Goal: Task Accomplishment & Management: Use online tool/utility

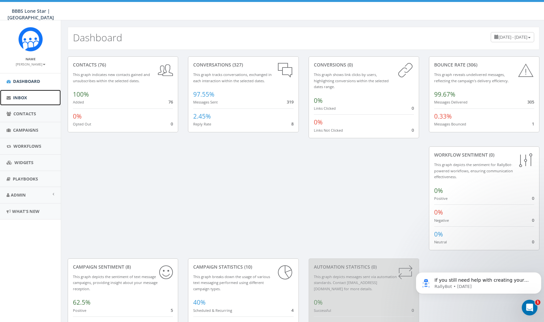
click at [29, 93] on link "Inbox" at bounding box center [30, 98] width 61 height 16
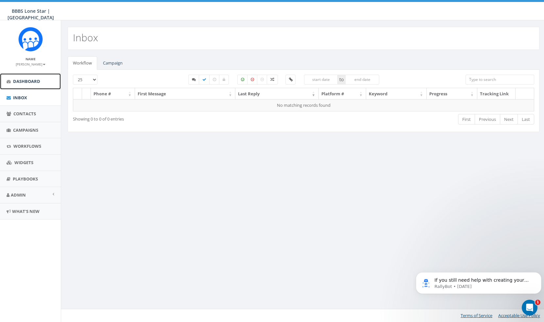
click at [34, 86] on link "Dashboard" at bounding box center [30, 81] width 61 height 16
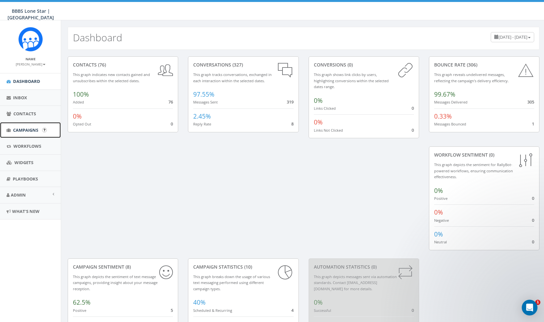
click at [25, 132] on span "Campaigns" at bounding box center [25, 130] width 25 height 6
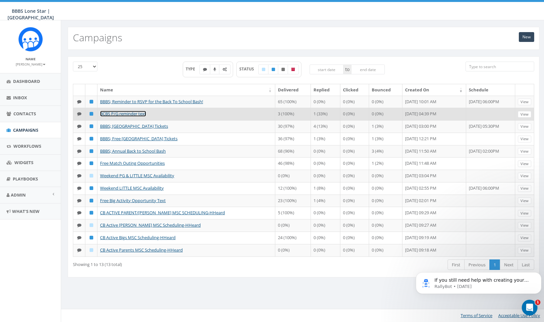
click at [141, 116] on link "BCBS P/G reminder text" at bounding box center [123, 114] width 46 height 6
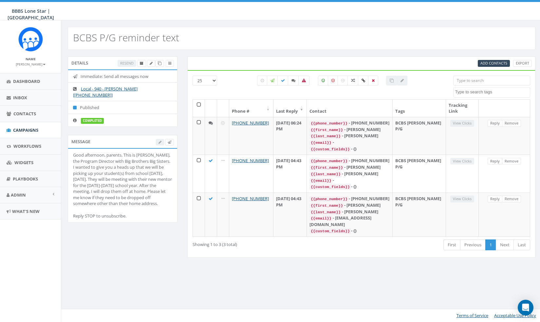
select select
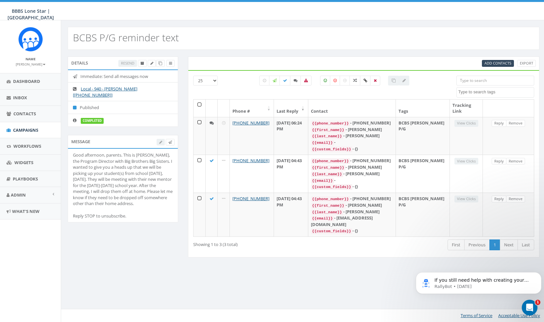
click at [131, 187] on div "Good afternoon, parents. This is Alexis McDonald, the Program Director with Big…" at bounding box center [123, 185] width 100 height 67
click at [152, 65] on span at bounding box center [152, 63] width 3 height 5
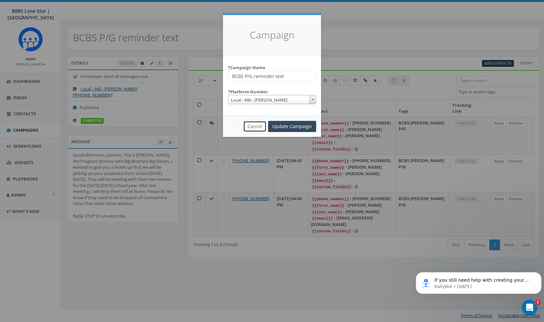
click at [256, 127] on button "Cancel" at bounding box center [254, 126] width 23 height 11
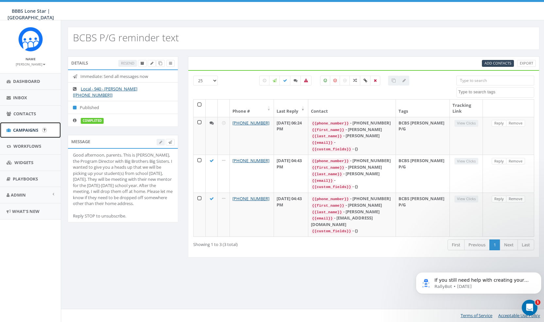
click at [31, 130] on span "Campaigns" at bounding box center [25, 130] width 25 height 6
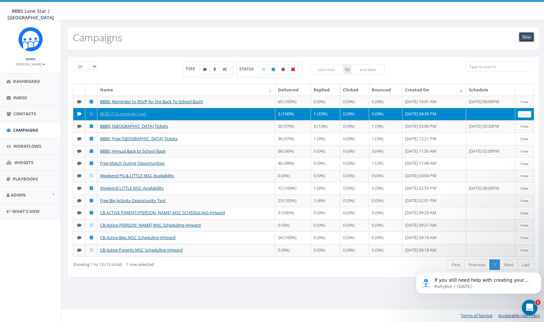
click at [526, 36] on link "New" at bounding box center [526, 37] width 15 height 10
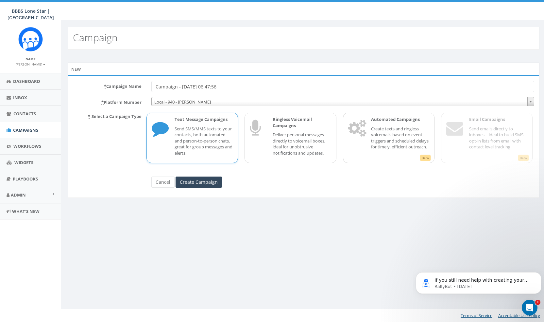
drag, startPoint x: 237, startPoint y: 83, endPoint x: 151, endPoint y: 82, distance: 86.1
click at [151, 82] on div "Campaign - [DATE] 06:47:56" at bounding box center [343, 86] width 393 height 11
type input "BCBS Reminder Text"
click at [205, 138] on p "Send SMS/MMS texts to your contacts, both automated and person-to-person chats,…" at bounding box center [204, 141] width 58 height 30
click at [206, 179] on input "Create Campaign" at bounding box center [199, 181] width 46 height 11
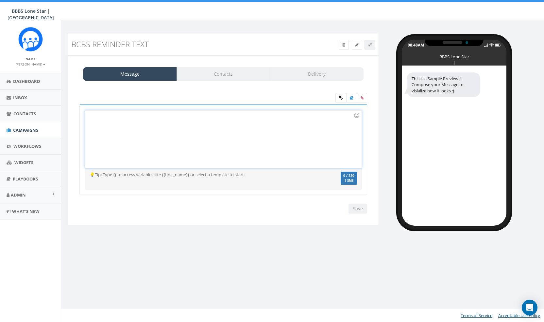
click at [121, 121] on div at bounding box center [223, 138] width 276 height 57
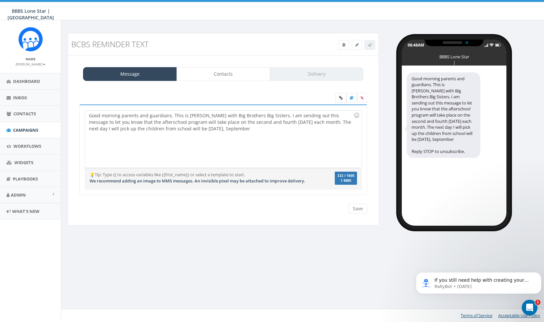
click at [231, 129] on div "Good morning parents and guardians. This is Alexis with Big Brothers Big Sister…" at bounding box center [223, 138] width 276 height 57
click at [125, 117] on div "Good morning parents and guardians. This is Alexis with Big Brothers Big Sister…" at bounding box center [223, 138] width 276 height 57
click at [129, 117] on div "Good morning parents and guardians. This is Alexis with Big Brothers Big Sister…" at bounding box center [223, 138] width 276 height 57
click at [293, 114] on div "Good morning, parents and guardians. This is Alexis with Big Brothers Big Siste…" at bounding box center [223, 138] width 276 height 57
click at [133, 124] on div "Good morning, parents and guardians. This is Alexis with Big Brothers Big Siste…" at bounding box center [223, 138] width 276 height 57
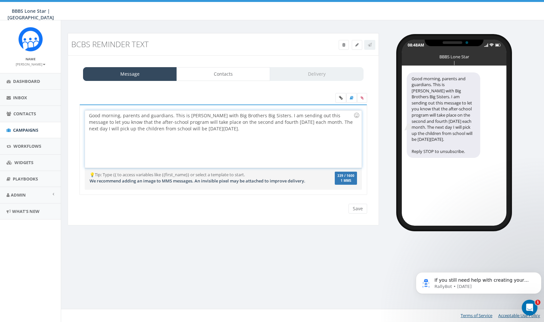
click at [258, 120] on div "Good morning, parents and guardians. This is Alexis with Big Brothers Big Siste…" at bounding box center [223, 138] width 276 height 57
click at [279, 122] on div "Good morning, parents and guardians. This is Alexis with Big Brothers Big Siste…" at bounding box center [223, 138] width 276 height 57
click at [281, 122] on div "Good morning, parents and guardians. This is Alexis with Big Brothers Big Siste…" at bounding box center [223, 138] width 276 height 57
click at [279, 133] on div "Good morning, parents and guardians. This is Alexis with Big Brothers Big Siste…" at bounding box center [223, 138] width 276 height 57
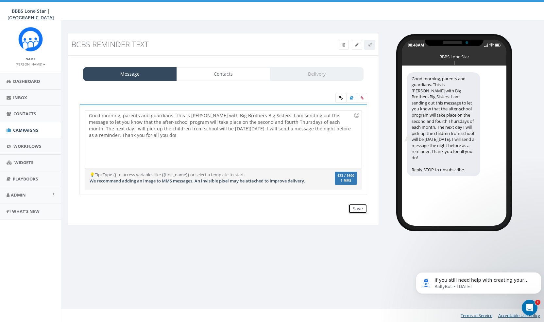
click at [356, 204] on input "Save" at bounding box center [358, 209] width 19 height 10
click at [246, 71] on link "Contacts" at bounding box center [224, 74] width 94 height 14
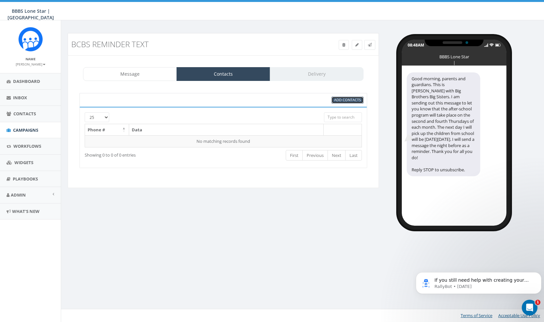
click at [350, 100] on span "Add Contacts" at bounding box center [347, 99] width 27 height 5
select select
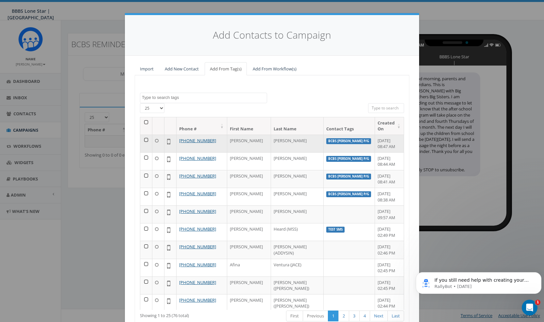
click at [142, 139] on td at bounding box center [146, 143] width 12 height 18
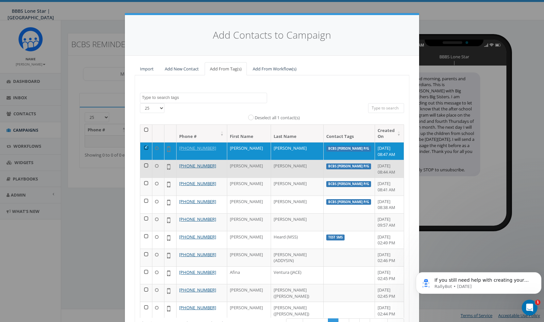
click at [142, 167] on td at bounding box center [146, 169] width 12 height 18
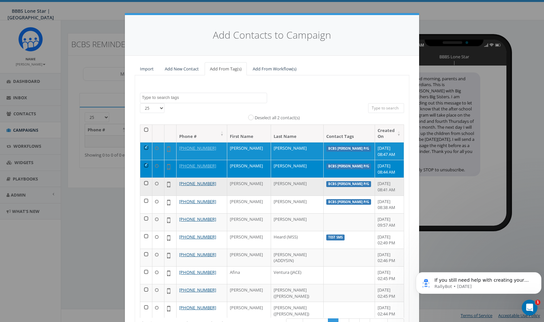
click at [145, 183] on td at bounding box center [146, 186] width 12 height 18
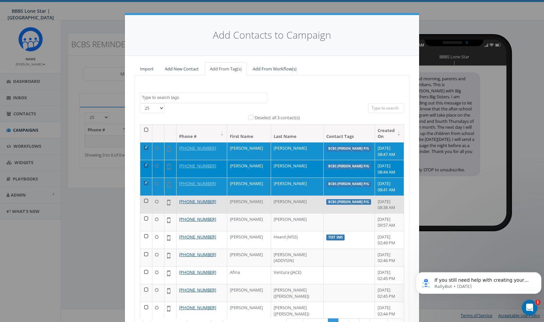
click at [141, 201] on td at bounding box center [146, 204] width 12 height 18
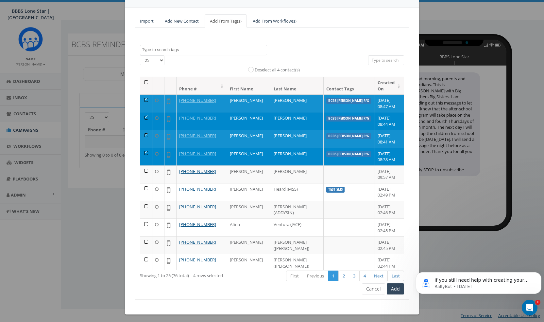
scroll to position [49, 0]
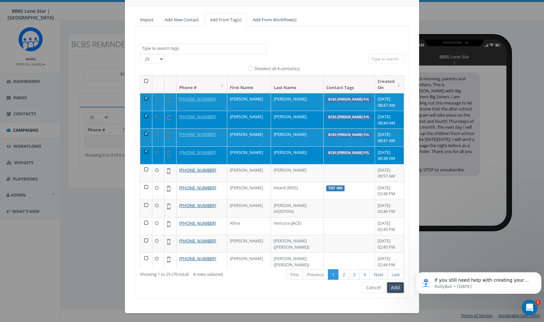
click at [397, 287] on button "Add" at bounding box center [395, 287] width 17 height 11
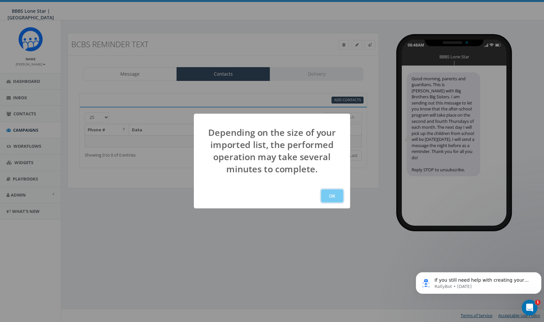
click at [334, 195] on button "OK" at bounding box center [332, 195] width 22 height 13
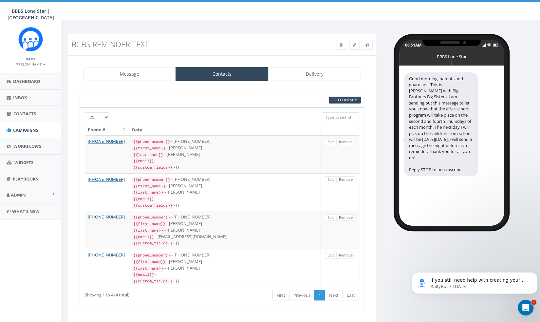
scroll to position [11, 0]
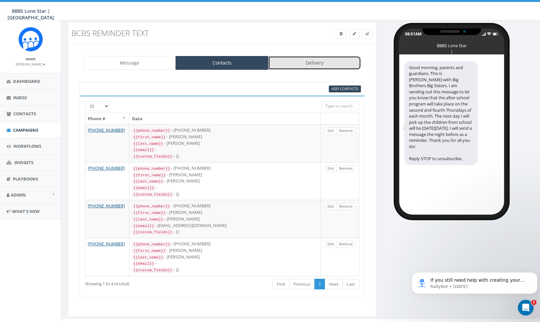
click at [318, 67] on link "Delivery" at bounding box center [314, 63] width 93 height 14
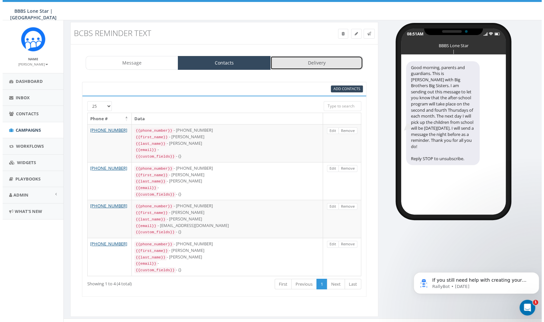
scroll to position [0, 0]
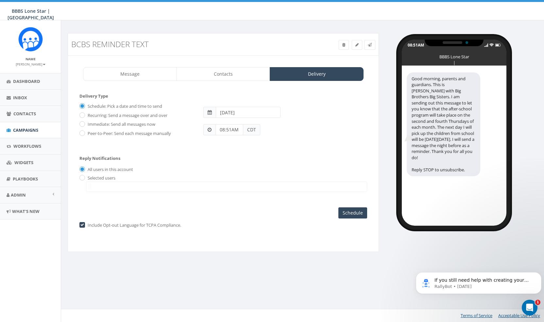
click at [122, 122] on label "Immediate: Send all messages now" at bounding box center [120, 124] width 69 height 7
click at [84, 122] on input "Immediate: Send all messages now" at bounding box center [82, 124] width 4 height 4
radio input "true"
click at [358, 211] on input "Send Now" at bounding box center [352, 212] width 31 height 11
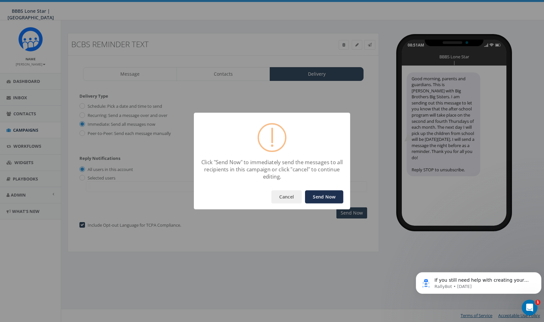
click at [327, 193] on button "Send Now" at bounding box center [324, 196] width 38 height 13
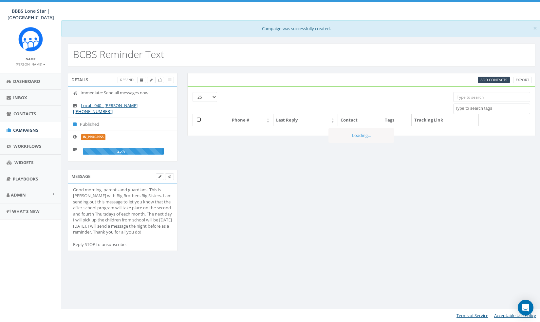
select select
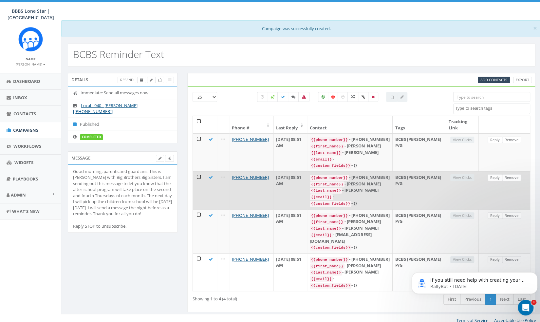
click at [307, 192] on td "[DATE] 08:51 AM" at bounding box center [290, 190] width 34 height 38
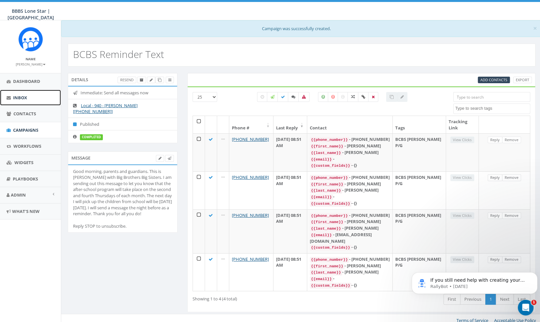
click at [25, 95] on span "Inbox" at bounding box center [20, 98] width 14 height 6
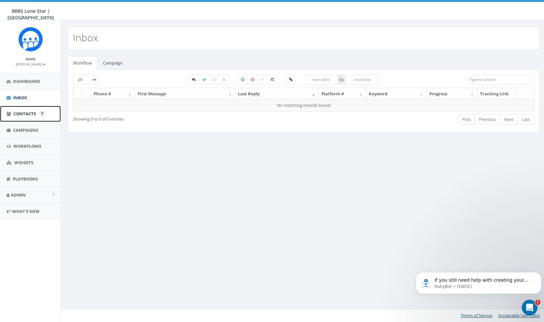
click at [29, 115] on span "Contacts" at bounding box center [24, 114] width 23 height 6
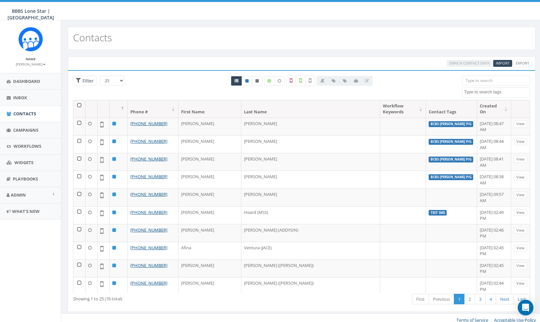
select select
